Goal: Book appointment/travel/reservation

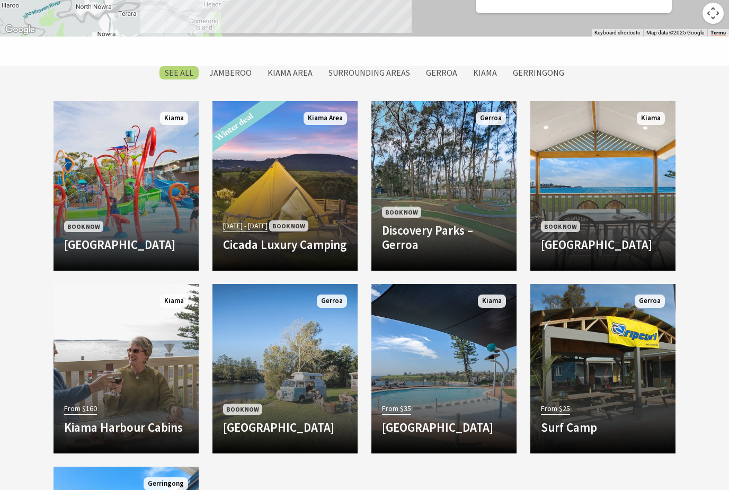
scroll to position [861, 0]
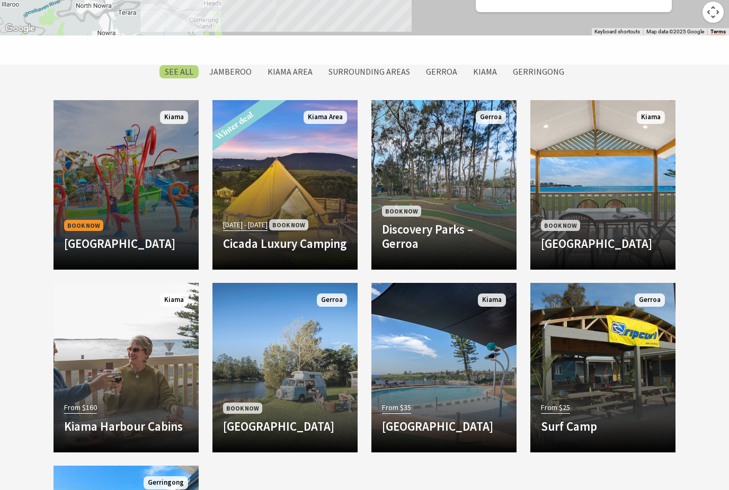
click at [120, 192] on link "Book Now [GEOGRAPHIC_DATA] [GEOGRAPHIC_DATA] has been family owned and operated…" at bounding box center [125, 184] width 145 height 169
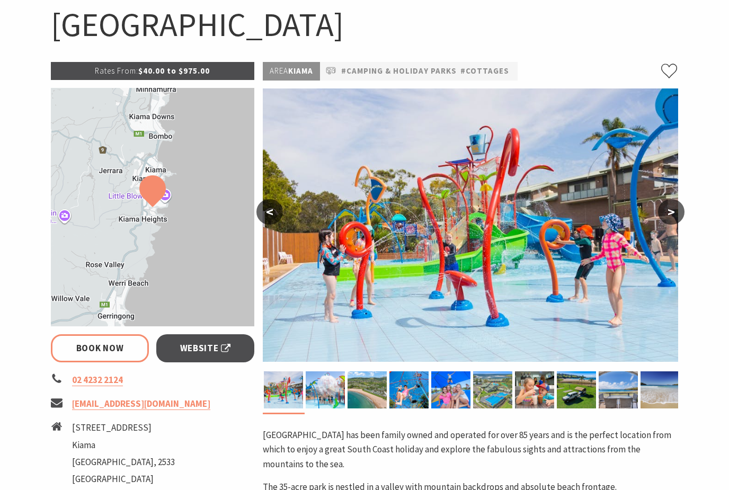
select select "3"
select select "2"
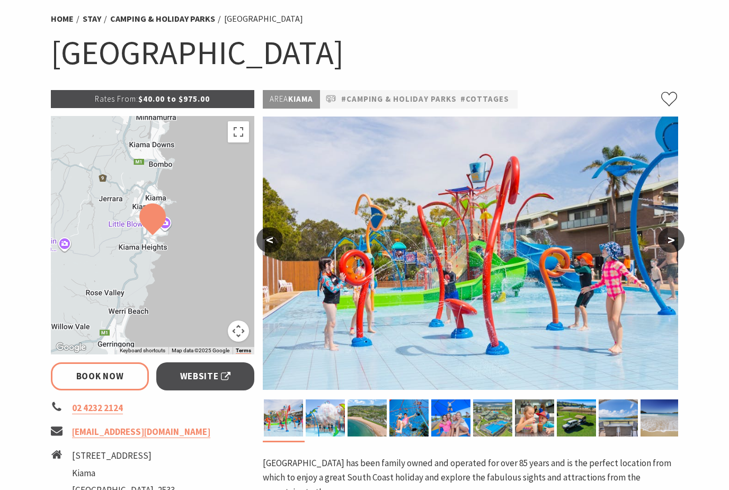
scroll to position [78, 0]
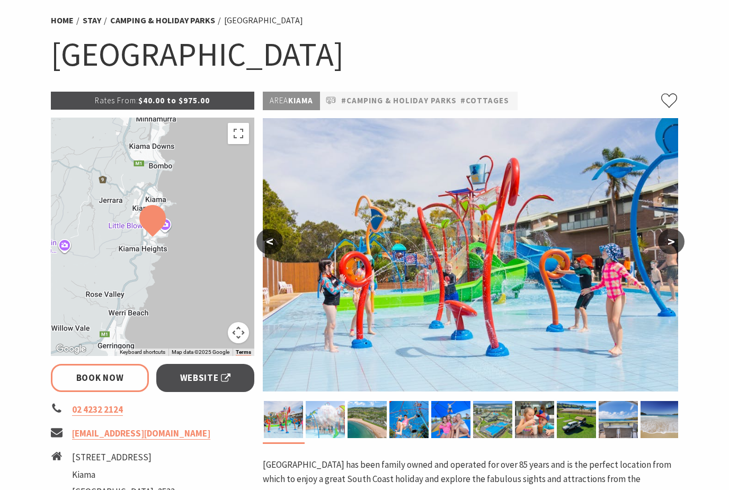
click at [325, 423] on img at bounding box center [324, 419] width 39 height 37
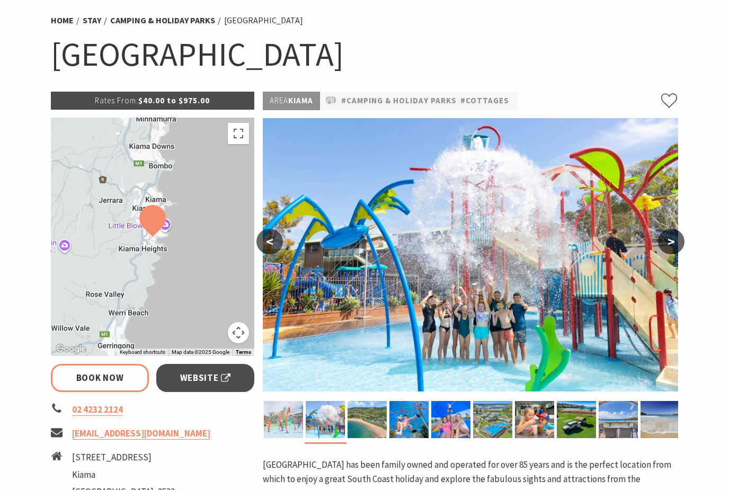
click at [282, 417] on img at bounding box center [283, 419] width 39 height 37
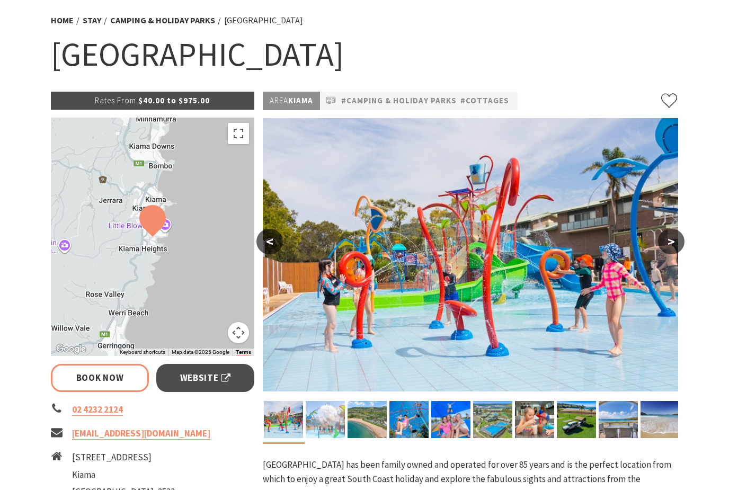
click at [322, 426] on img at bounding box center [324, 419] width 39 height 37
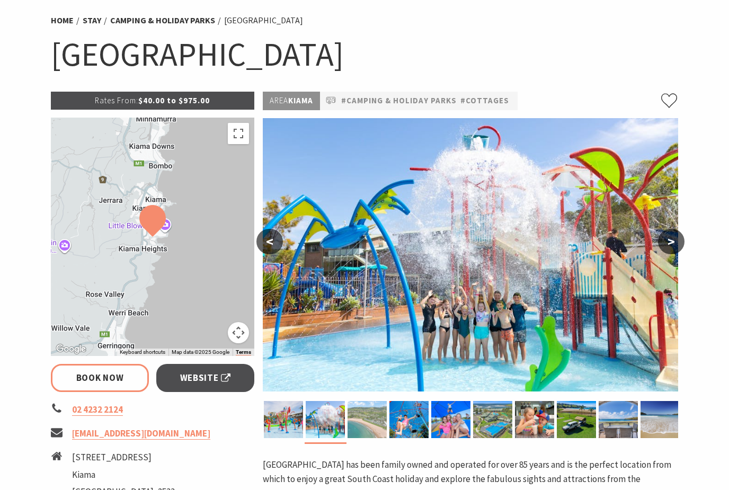
click at [369, 426] on img at bounding box center [366, 419] width 39 height 37
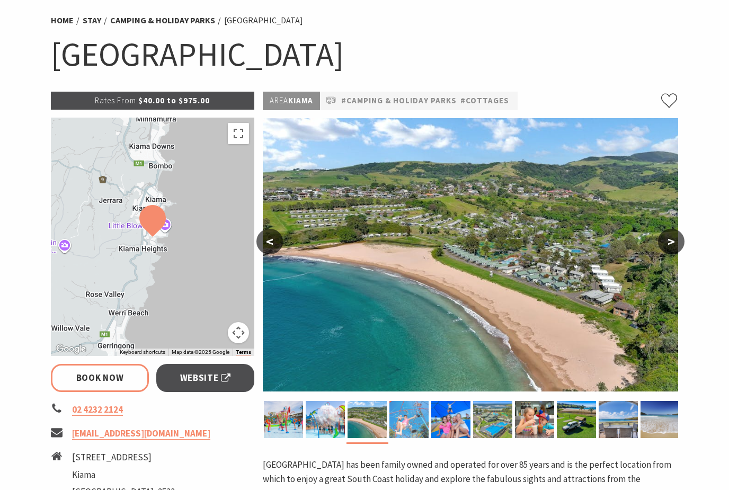
click at [414, 428] on img at bounding box center [408, 419] width 39 height 37
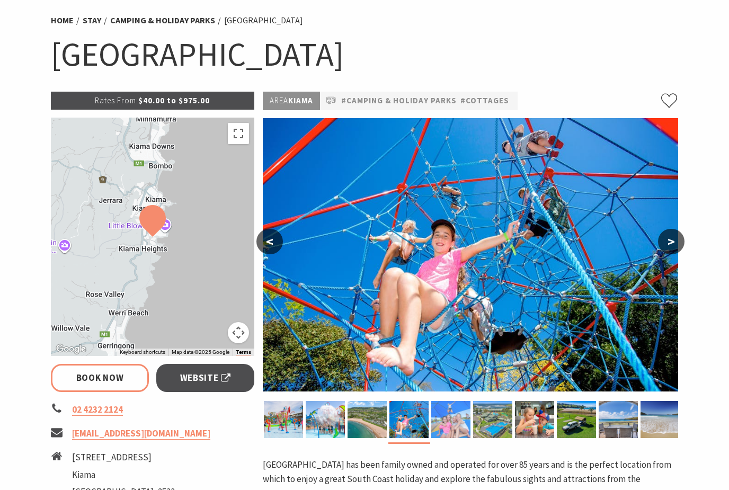
click at [452, 423] on img at bounding box center [450, 419] width 39 height 37
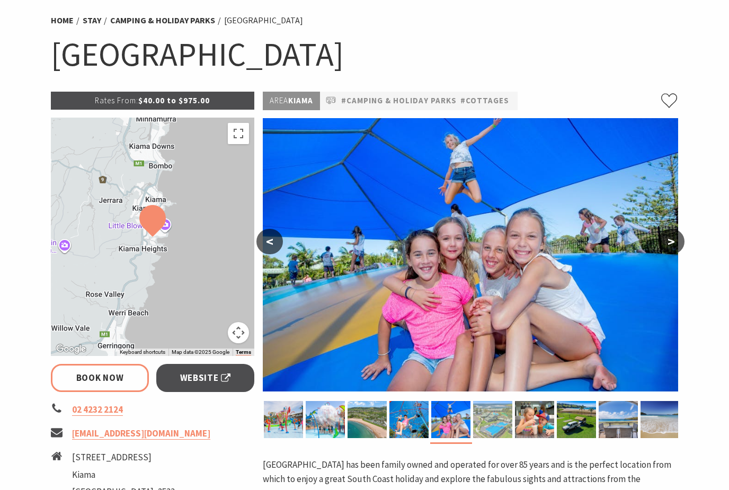
click at [497, 432] on img at bounding box center [492, 419] width 39 height 37
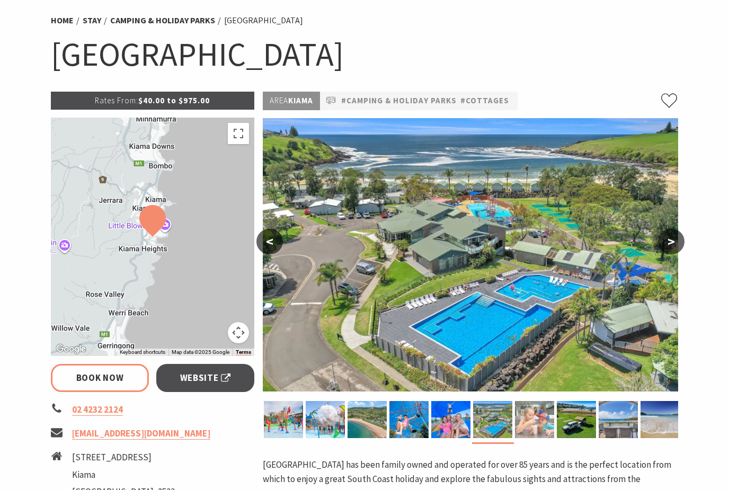
click at [534, 434] on img at bounding box center [534, 419] width 39 height 37
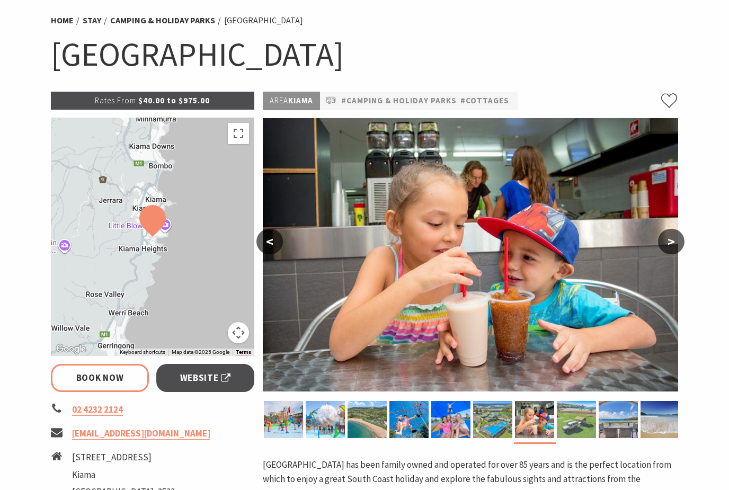
click at [576, 426] on img at bounding box center [575, 419] width 39 height 37
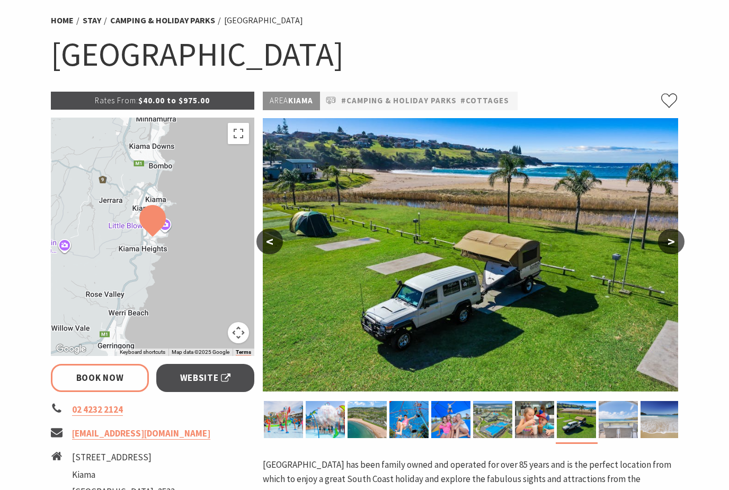
click at [621, 423] on img at bounding box center [617, 419] width 39 height 37
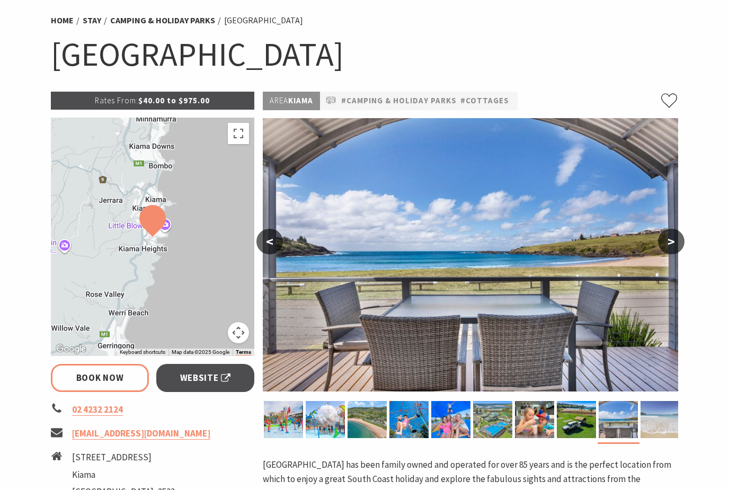
click at [649, 416] on img at bounding box center [659, 419] width 39 height 37
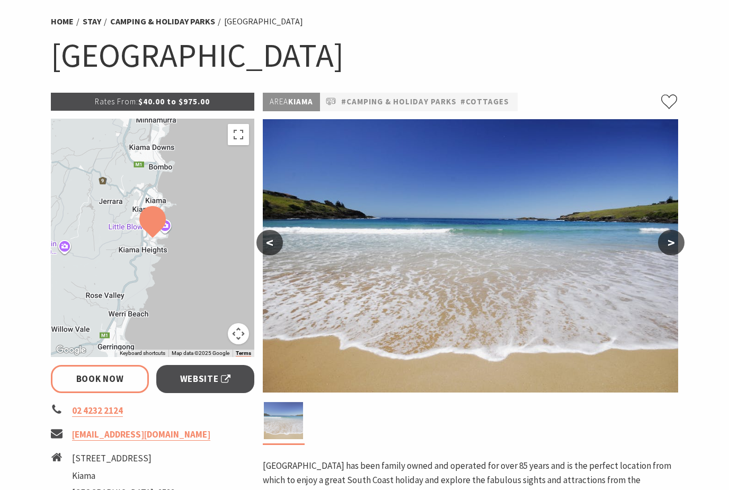
scroll to position [77, 0]
click at [201, 381] on span "Website" at bounding box center [205, 379] width 51 height 14
select select "3"
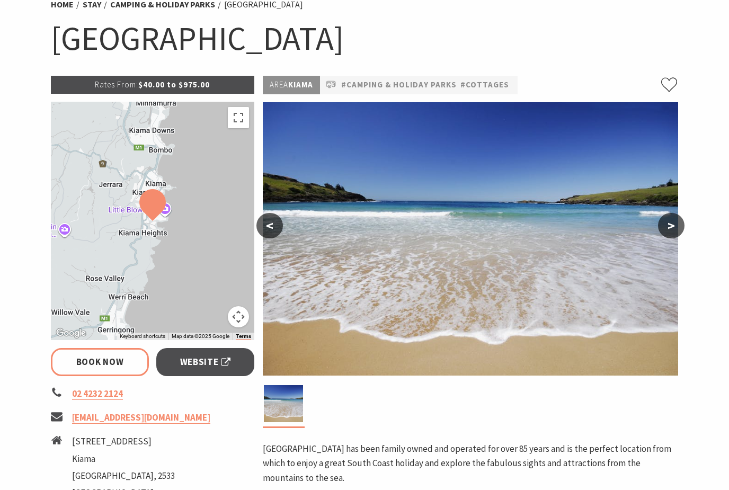
click at [267, 233] on button "<" at bounding box center [269, 225] width 26 height 25
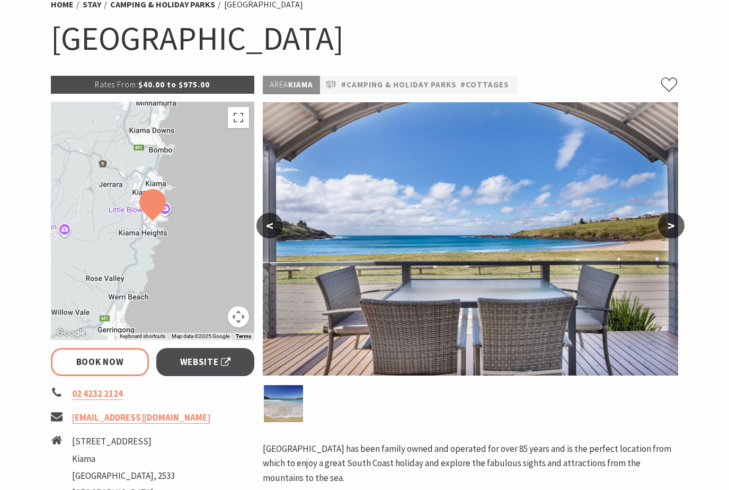
click at [278, 229] on button "<" at bounding box center [269, 225] width 26 height 25
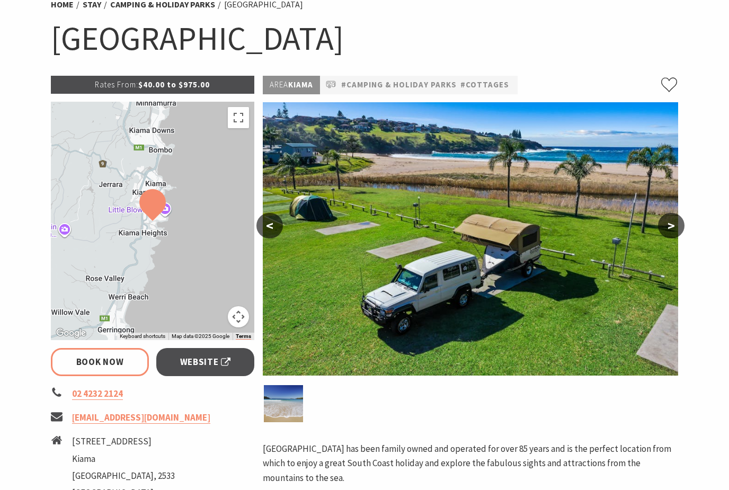
click at [265, 224] on button "<" at bounding box center [269, 225] width 26 height 25
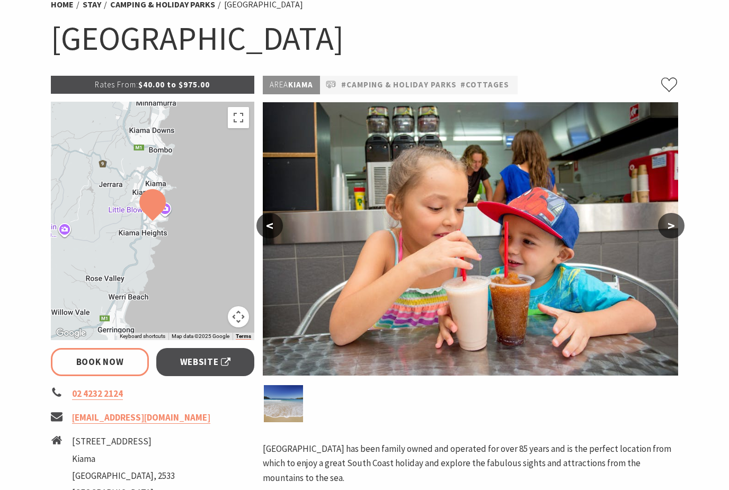
click at [282, 220] on img at bounding box center [470, 238] width 415 height 273
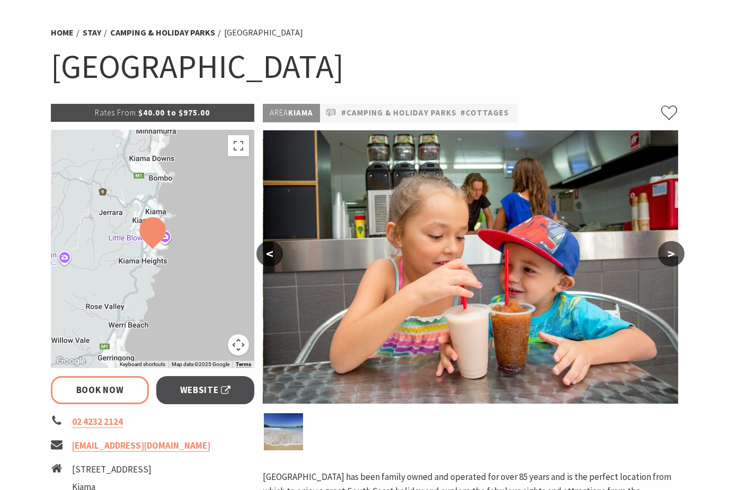
scroll to position [0, 0]
